Goal: Task Accomplishment & Management: Complete application form

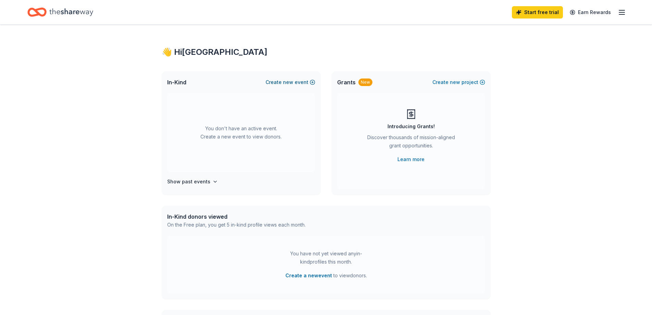
click at [299, 83] on button "Create new event" at bounding box center [290, 82] width 50 height 8
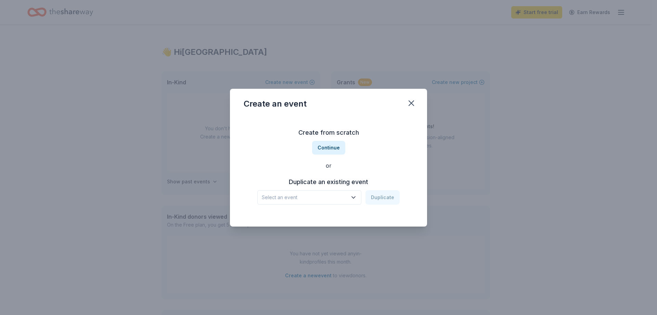
click at [338, 198] on span "Select an event" at bounding box center [305, 197] width 86 height 8
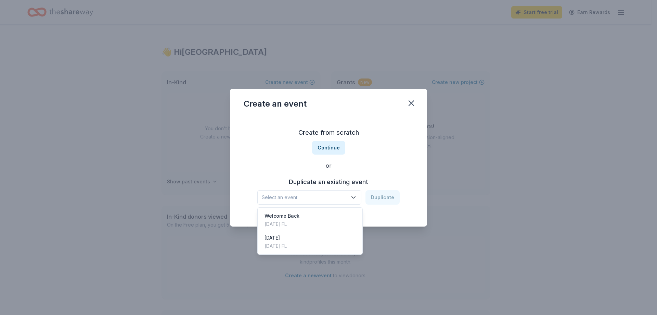
click at [334, 150] on div "Create from scratch Continue or Duplicate an existing event Select an event Dup…" at bounding box center [329, 165] width 170 height 99
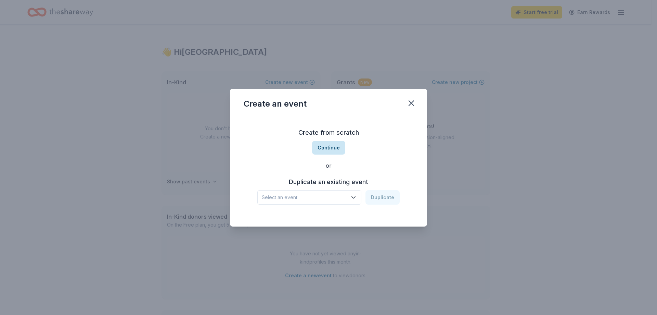
click at [336, 146] on button "Continue" at bounding box center [328, 148] width 33 height 14
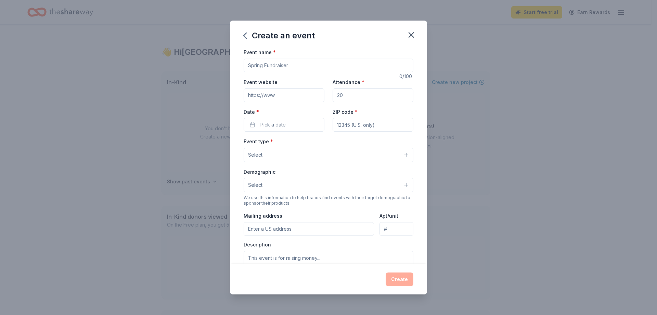
click at [318, 63] on input "Event name *" at bounding box center [329, 66] width 170 height 14
type input "Holiday Shop"
click at [281, 91] on input "Event website" at bounding box center [284, 95] width 81 height 14
click at [302, 149] on button "Select" at bounding box center [329, 155] width 170 height 14
click at [413, 37] on div "Create an event Event name * Holiday Shop 12 /100 Event website Attendance * Da…" at bounding box center [328, 157] width 197 height 273
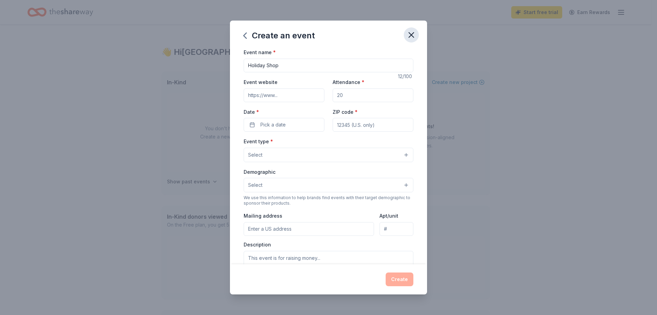
click at [411, 36] on icon "button" at bounding box center [411, 35] width 5 height 5
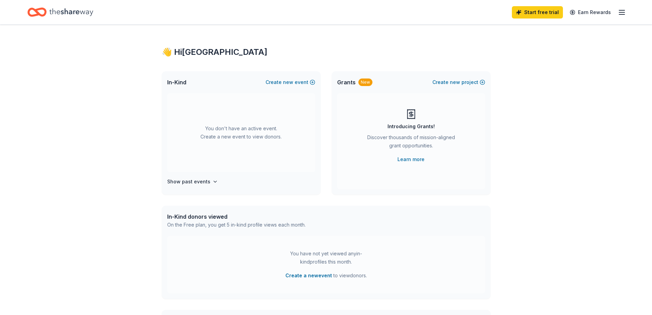
click at [65, 11] on icon "Home" at bounding box center [71, 12] width 44 height 8
click at [468, 81] on button "Create new project" at bounding box center [458, 82] width 53 height 8
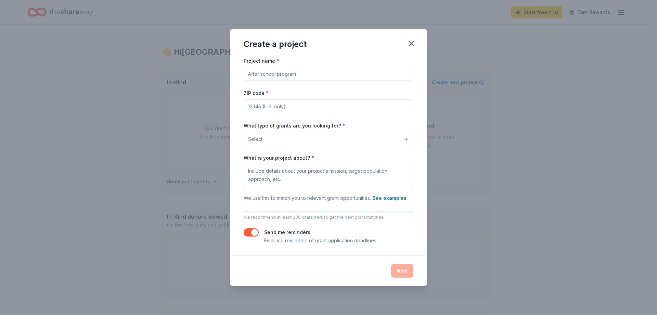
click at [382, 71] on input "Project name *" at bounding box center [329, 74] width 170 height 14
type input "Garden Rebuild"
click at [358, 105] on input "ZIP code *" at bounding box center [329, 106] width 170 height 14
type input "33406"
click at [314, 136] on button "Select" at bounding box center [329, 139] width 170 height 14
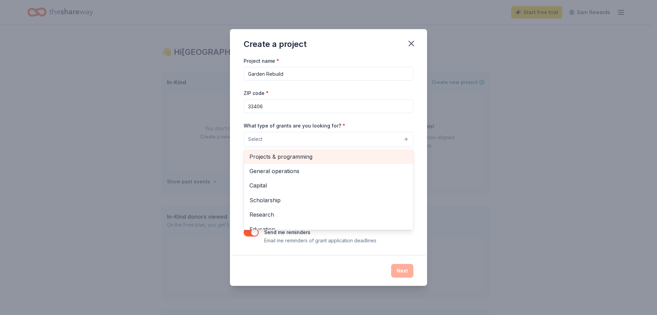
click at [301, 161] on div "Projects & programming" at bounding box center [328, 156] width 169 height 14
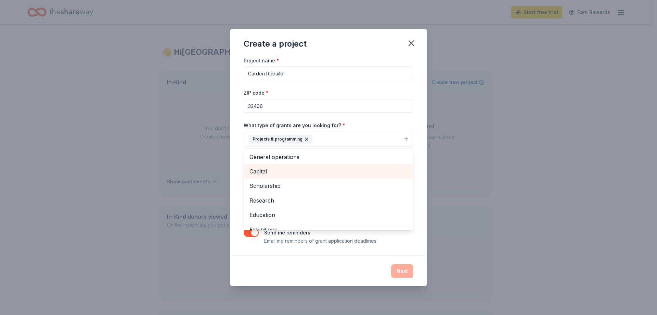
click at [298, 172] on span "Capital" at bounding box center [329, 171] width 158 height 9
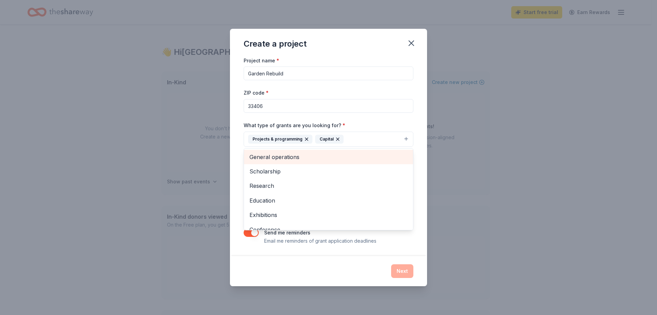
click at [293, 159] on span "General operations" at bounding box center [329, 156] width 158 height 9
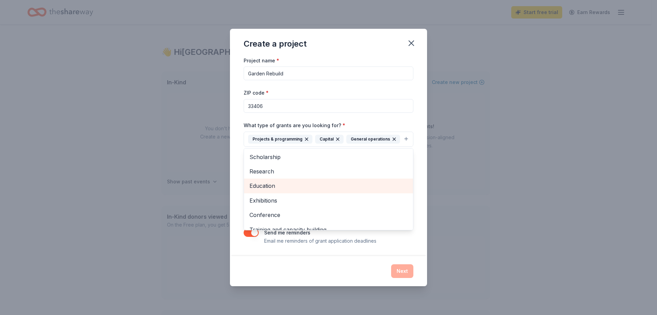
click at [296, 188] on span "Education" at bounding box center [329, 185] width 158 height 9
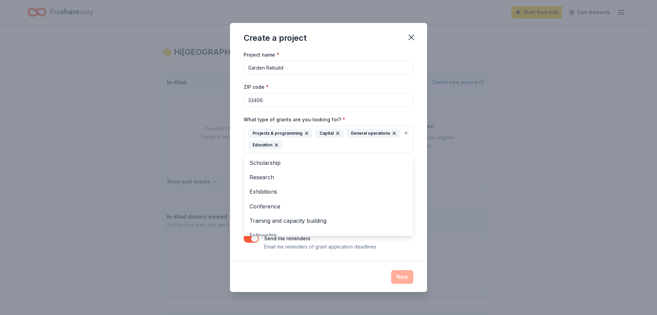
click at [422, 219] on div "Project name * Garden Rebuild ZIP code * 33406 What type of grants are you look…" at bounding box center [328, 155] width 197 height 211
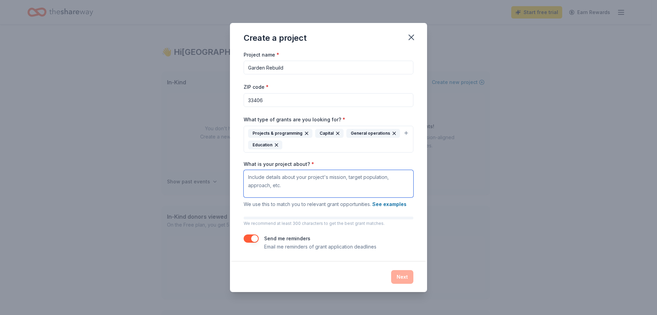
click at [324, 185] on textarea "What is your project about? *" at bounding box center [329, 183] width 170 height 27
paste textarea "This would help us keep up with our STEM initiatives. The VPK garden is a key c…"
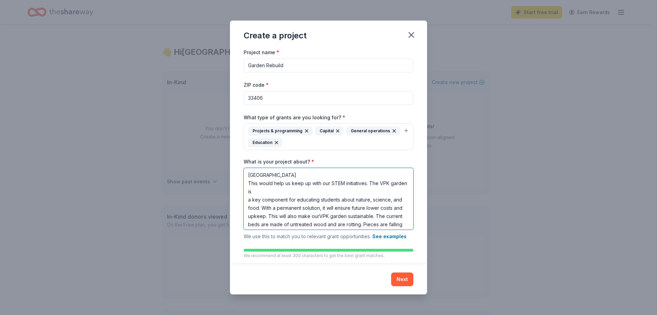
click at [320, 176] on textarea "[GEOGRAPHIC_DATA] This would help us keep up with our STEM initiatives. The VPK…" at bounding box center [329, 199] width 170 height 62
click at [309, 217] on textarea "[GEOGRAPHIC_DATA] would like continue to support STEM initiatives via a school-…" at bounding box center [329, 199] width 170 height 62
click at [326, 225] on textarea "[GEOGRAPHIC_DATA] would like continue to support STEM initiatives via a school-…" at bounding box center [329, 199] width 170 height 62
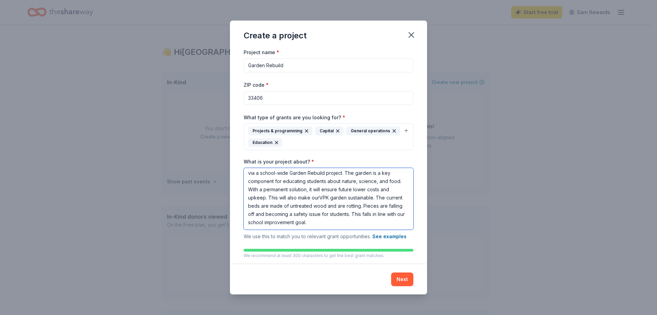
scroll to position [18, 0]
click at [337, 214] on textarea "[GEOGRAPHIC_DATA] would like continue to support STEM initiatives via a school-…" at bounding box center [329, 199] width 170 height 62
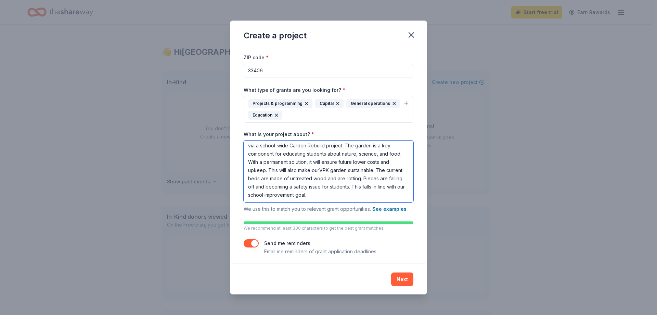
scroll to position [30, 0]
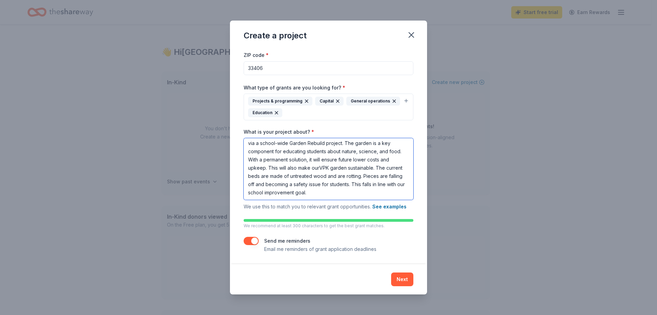
drag, startPoint x: 276, startPoint y: 176, endPoint x: 272, endPoint y: 160, distance: 16.5
click at [272, 160] on textarea "[GEOGRAPHIC_DATA] would like continue to support STEM initiatives via a school-…" at bounding box center [329, 169] width 170 height 62
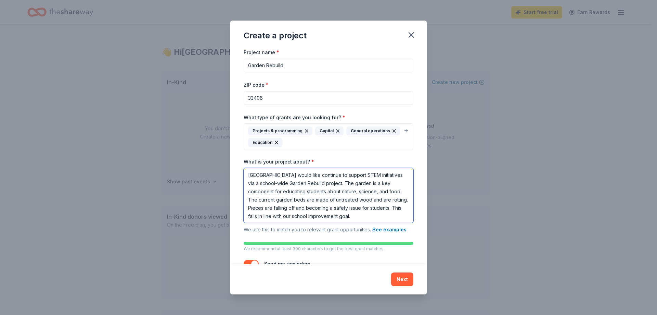
paste textarea "With a permanent solution, it will ensure future lower costs and upkeep. This w…"
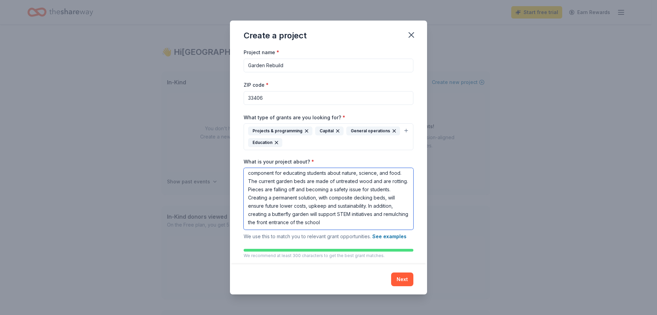
scroll to position [18, 0]
click at [301, 224] on textarea "[GEOGRAPHIC_DATA] would like continue to support STEM initiatives via a school-…" at bounding box center [329, 199] width 170 height 62
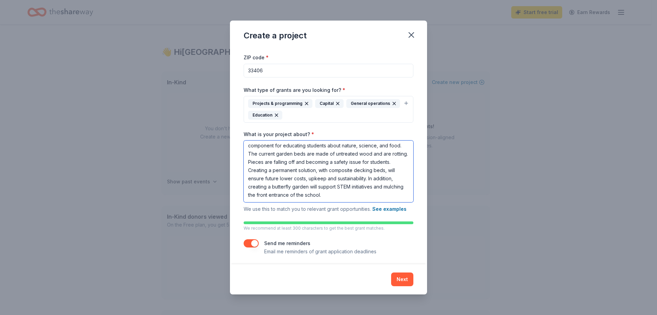
scroll to position [30, 0]
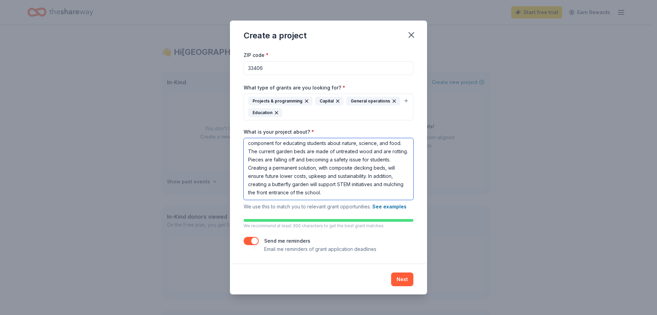
click at [397, 193] on textarea "[GEOGRAPHIC_DATA] would like continue to support STEM initiatives via a school-…" at bounding box center [329, 169] width 170 height 62
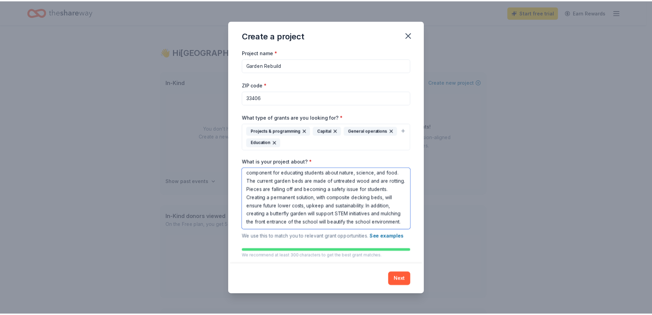
scroll to position [27, 0]
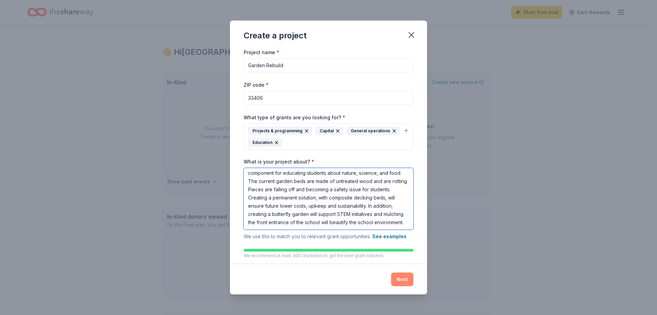
type textarea "[GEOGRAPHIC_DATA] would like continue to support STEM initiatives via a school-…"
click at [404, 275] on button "Next" at bounding box center [402, 279] width 22 height 14
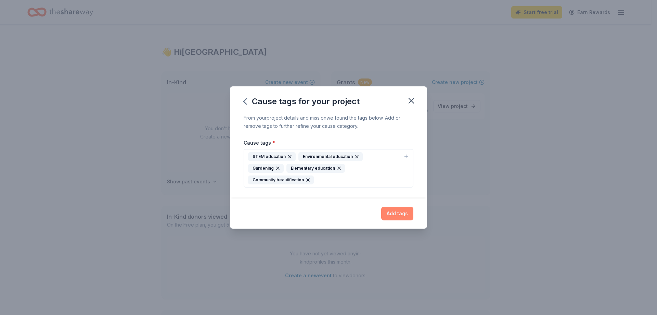
click at [394, 206] on button "Add tags" at bounding box center [397, 213] width 32 height 14
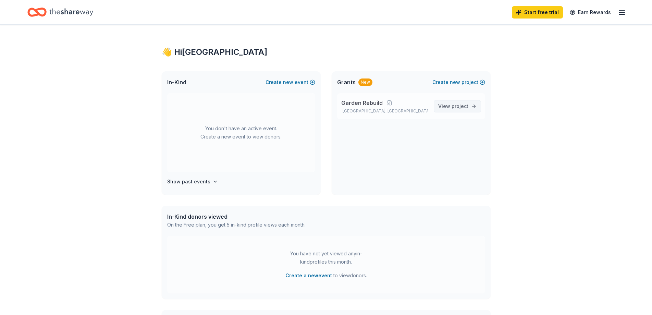
click at [456, 104] on span "project" at bounding box center [459, 106] width 17 height 6
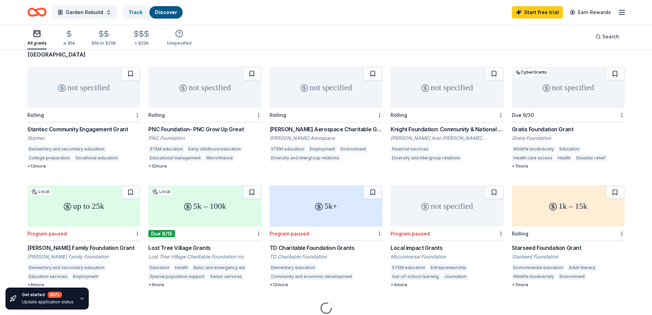
scroll to position [57, 0]
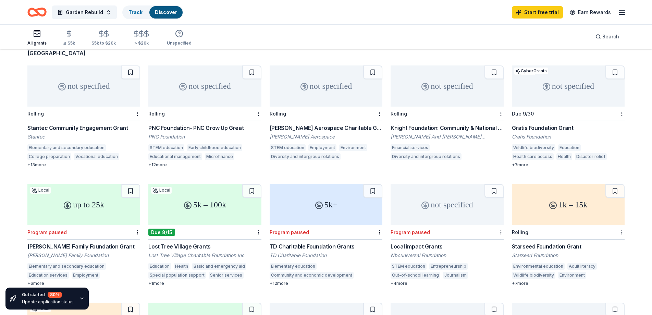
click at [220, 202] on div "5k – 100k" at bounding box center [204, 204] width 113 height 41
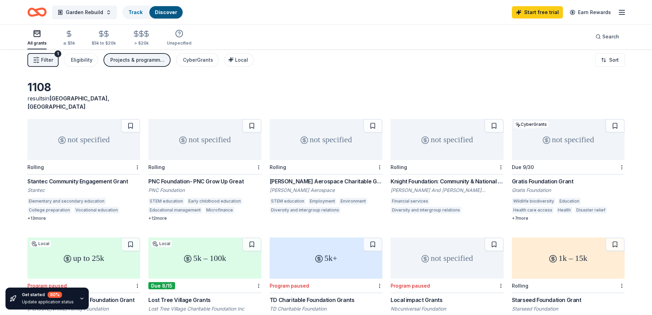
scroll to position [0, 0]
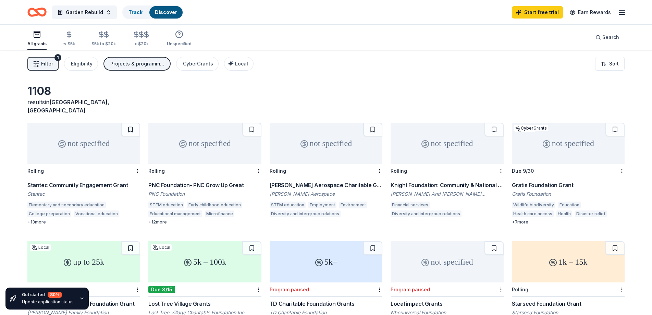
click at [580, 144] on div "not specified" at bounding box center [568, 143] width 113 height 41
click at [208, 132] on div "not specified" at bounding box center [204, 143] width 113 height 41
click at [77, 66] on div "Eligibility" at bounding box center [82, 64] width 22 height 8
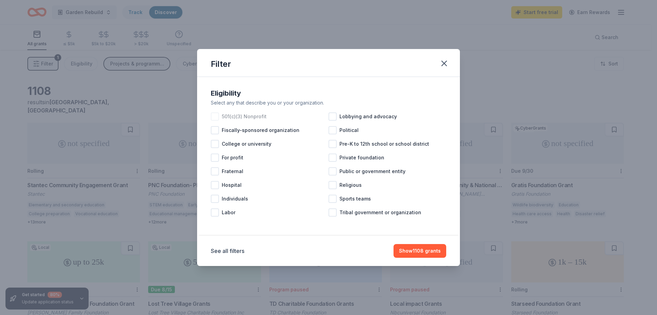
click at [251, 118] on span "501(c)(3) Nonprofit" at bounding box center [244, 116] width 45 height 8
click at [369, 144] on span "Pre-K to 12th school or school district" at bounding box center [385, 144] width 90 height 8
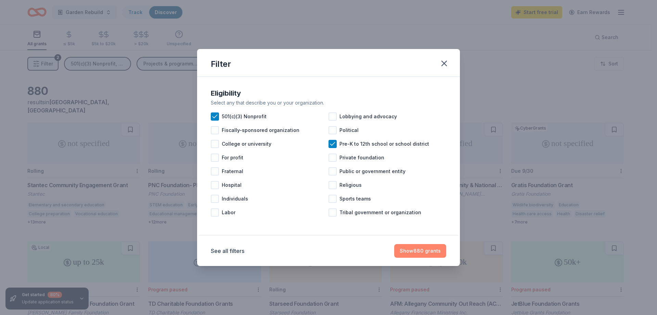
click at [423, 253] on button "Show 880 grants" at bounding box center [420, 251] width 52 height 14
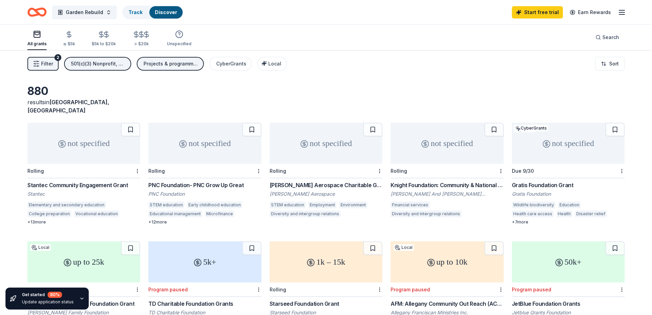
click at [37, 13] on icon "Home" at bounding box center [36, 12] width 19 height 16
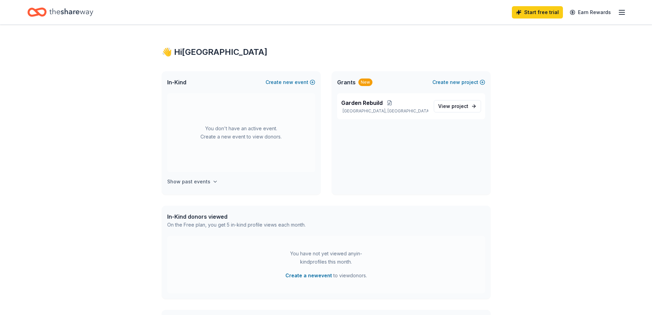
click at [209, 181] on button "Show past events" at bounding box center [192, 181] width 51 height 8
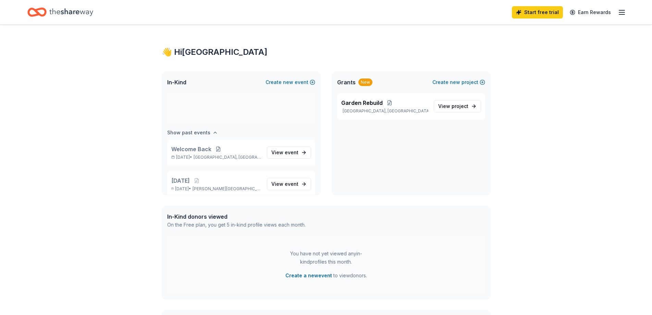
scroll to position [57, 0]
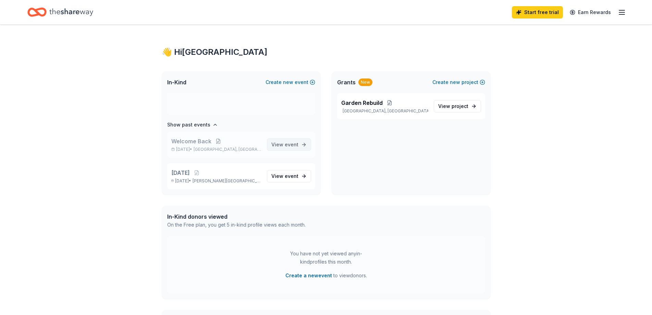
click at [285, 143] on span "event" at bounding box center [292, 144] width 14 height 6
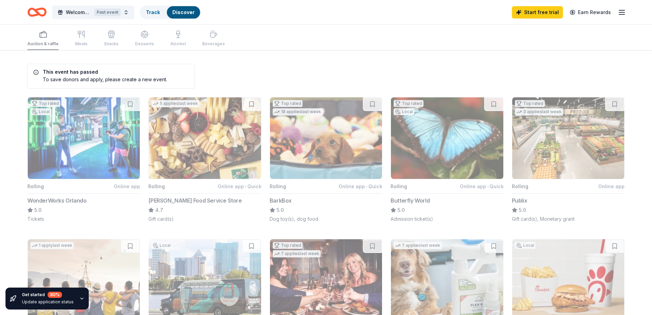
click at [41, 10] on icon "Home" at bounding box center [40, 12] width 11 height 7
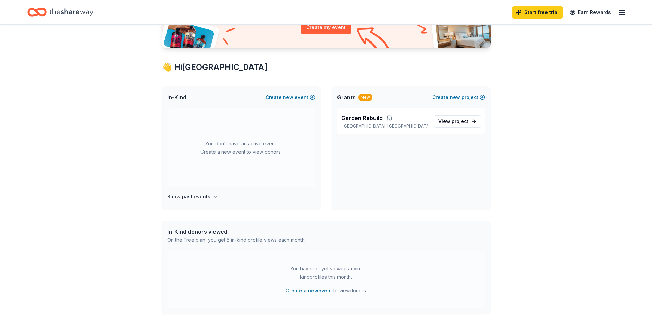
scroll to position [57, 0]
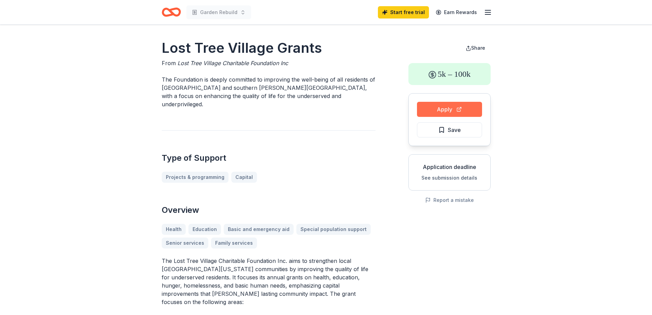
click at [441, 111] on button "Apply" at bounding box center [449, 109] width 65 height 15
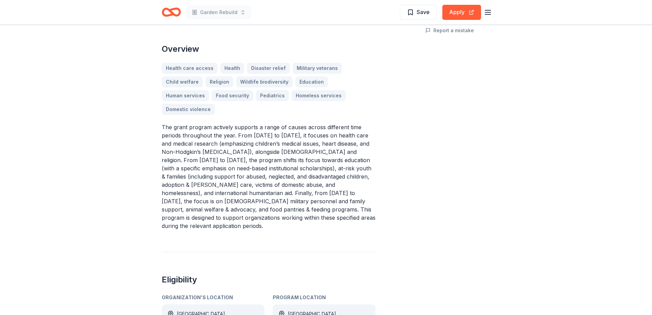
scroll to position [171, 0]
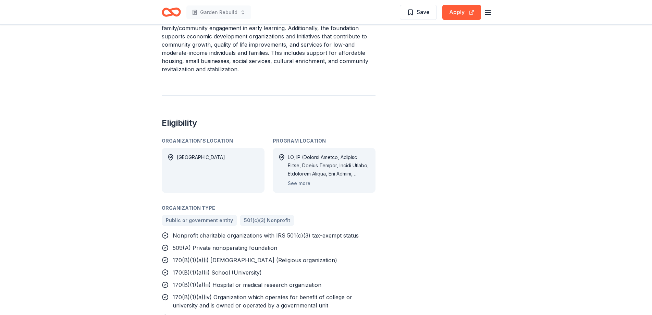
scroll to position [400, 0]
